Goal: Check status

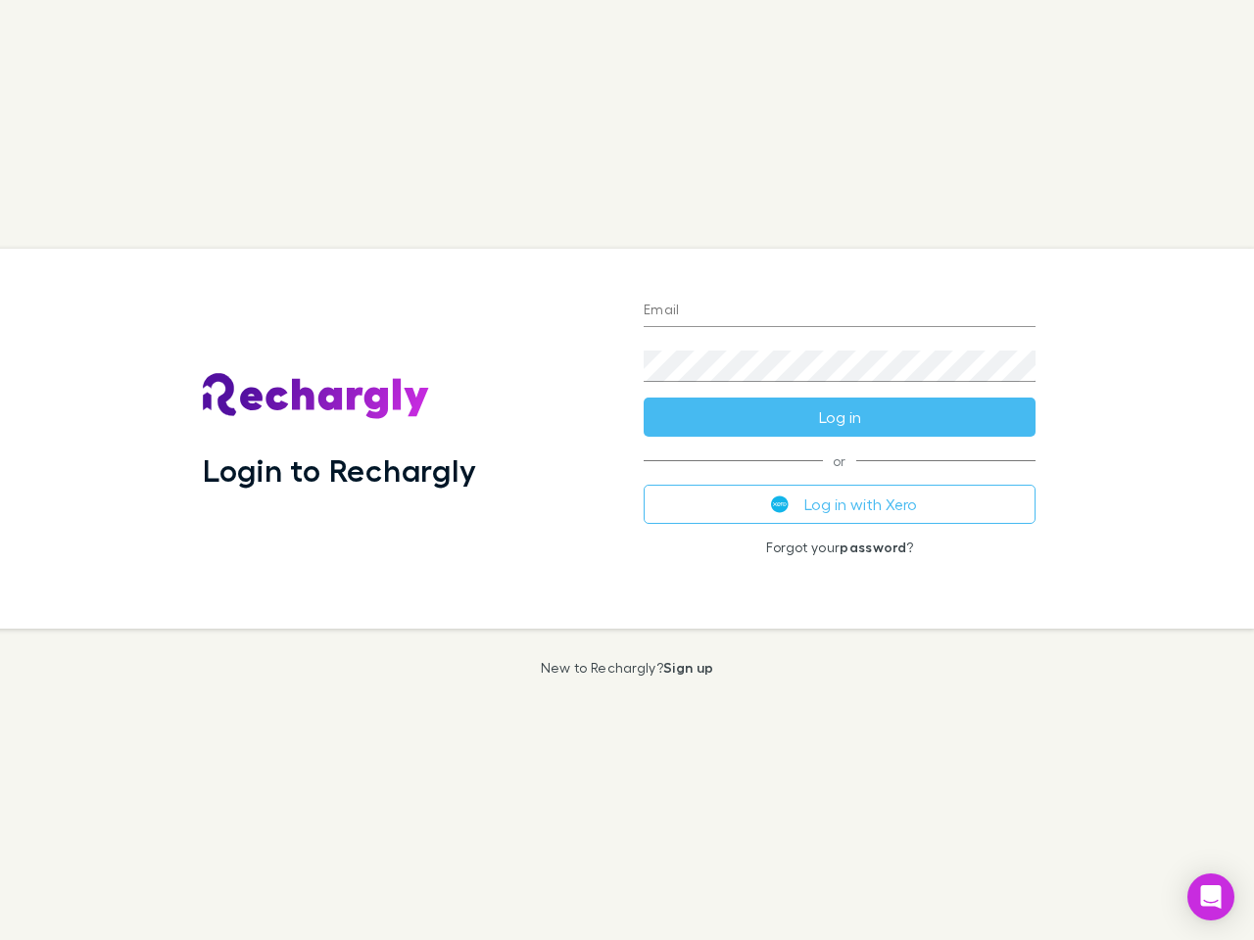
click at [627, 470] on div "Login to Rechargly" at bounding box center [407, 439] width 441 height 380
click at [839, 311] on input "Email" at bounding box center [840, 311] width 392 height 31
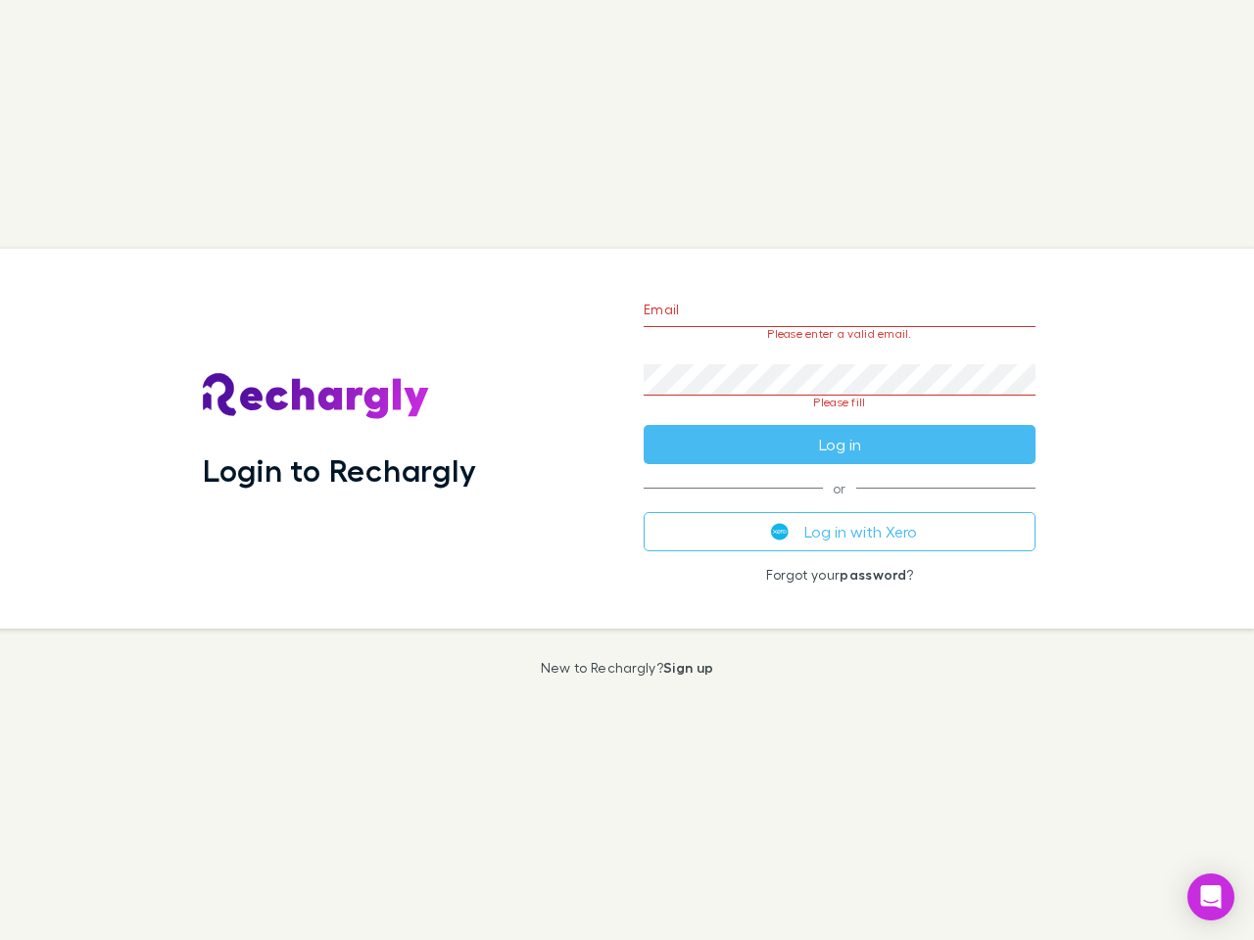
click at [839, 417] on form "Email Please enter a valid email. Password Please fill Log in" at bounding box center [840, 372] width 392 height 184
click at [839, 504] on div "Email Please enter a valid email. Password Please fill Log in or Log in with Xe…" at bounding box center [839, 439] width 423 height 380
click at [1211, 897] on icon "Open Intercom Messenger" at bounding box center [1211, 897] width 21 height 24
